Goal: Transaction & Acquisition: Purchase product/service

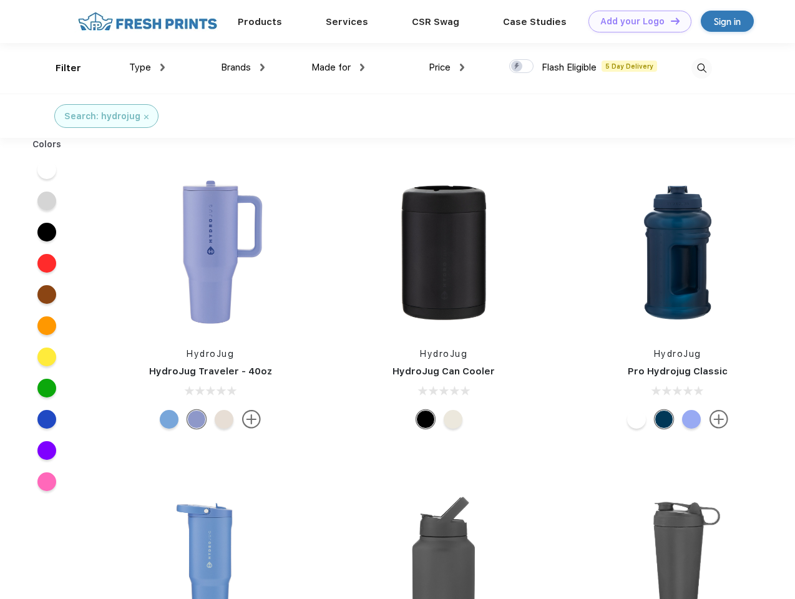
click at [636, 21] on link "Add your Logo Design Tool" at bounding box center [640, 22] width 103 height 22
click at [60, 68] on div "Filter" at bounding box center [69, 68] width 26 height 14
click at [147, 67] on span "Type" at bounding box center [140, 67] width 22 height 11
click at [243, 67] on span "Brands" at bounding box center [236, 67] width 30 height 11
click at [338, 67] on span "Made for" at bounding box center [331, 67] width 39 height 11
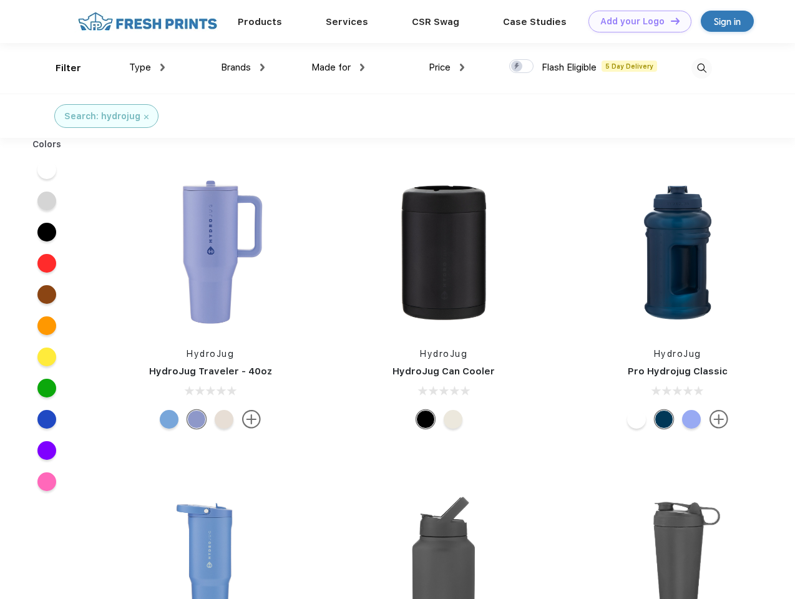
click at [447, 67] on span "Price" at bounding box center [440, 67] width 22 height 11
click at [522, 67] on div at bounding box center [521, 66] width 24 height 14
click at [518, 67] on input "checkbox" at bounding box center [513, 63] width 8 height 8
click at [702, 68] on img at bounding box center [702, 68] width 21 height 21
click at [47, 170] on div at bounding box center [47, 169] width 48 height 31
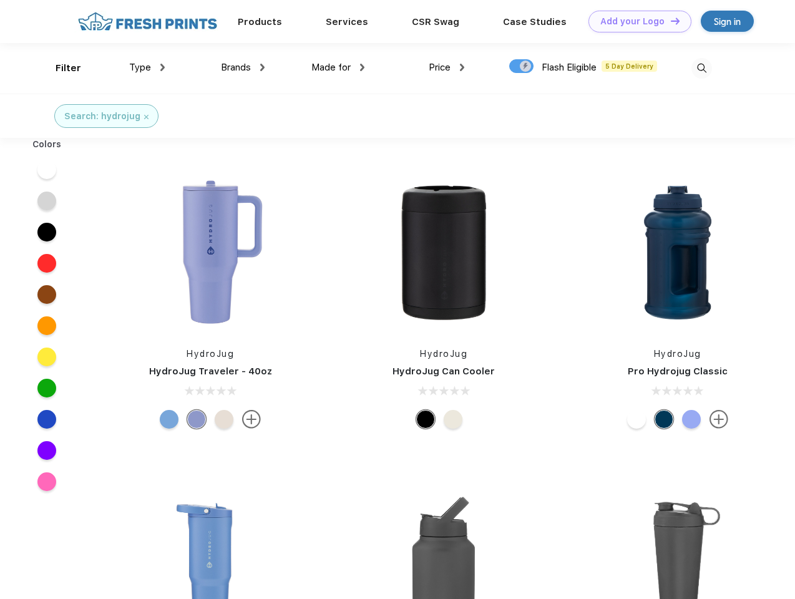
click at [47, 201] on div at bounding box center [47, 200] width 48 height 31
